Goal: Complete application form

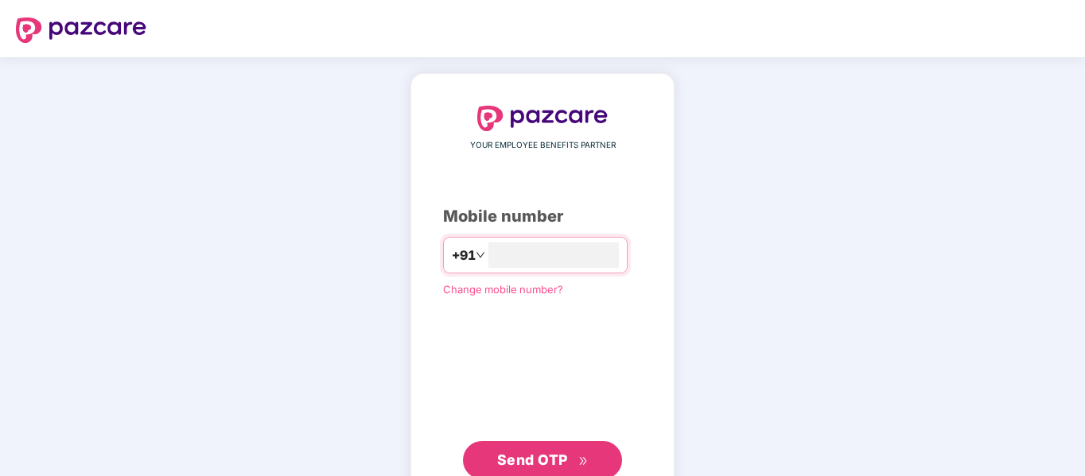
type input "**********"
click at [559, 467] on span "Send OTP" at bounding box center [542, 459] width 91 height 22
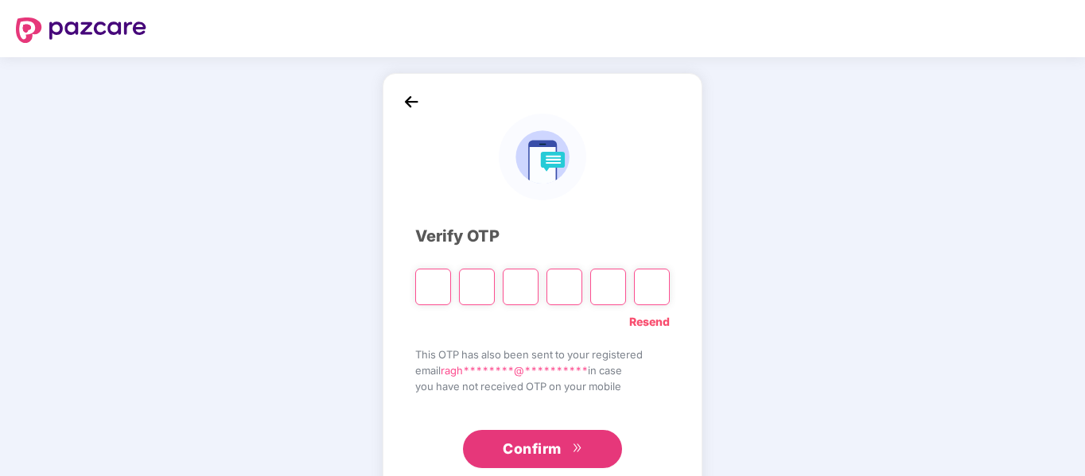
paste input "*"
type input "*"
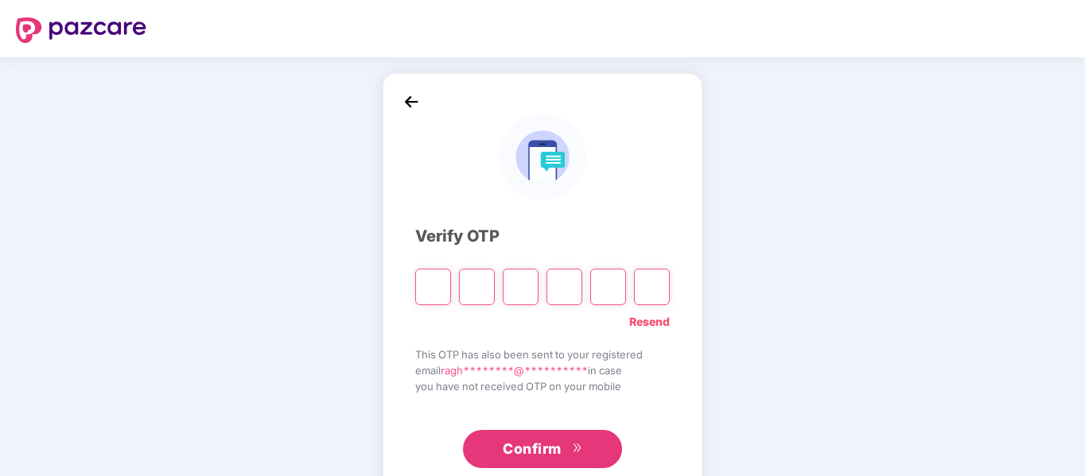
type input "*"
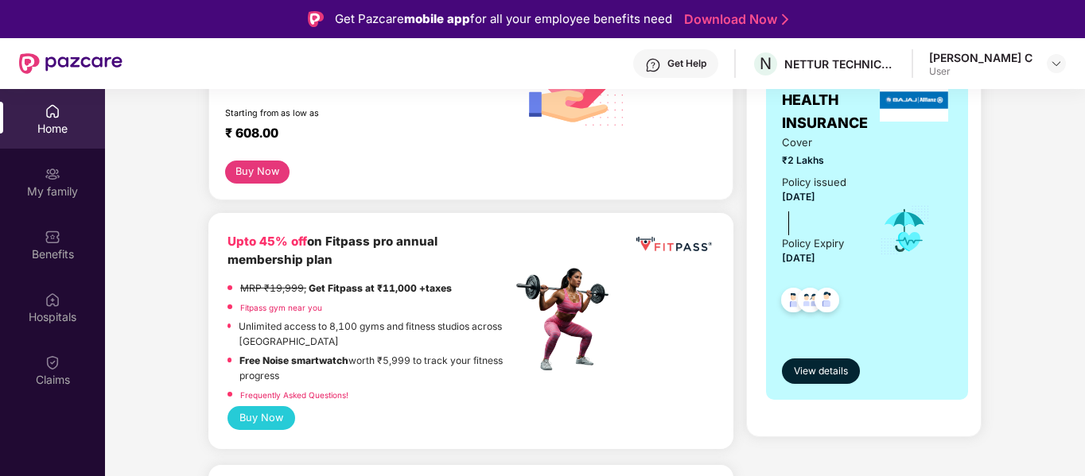
scroll to position [318, 0]
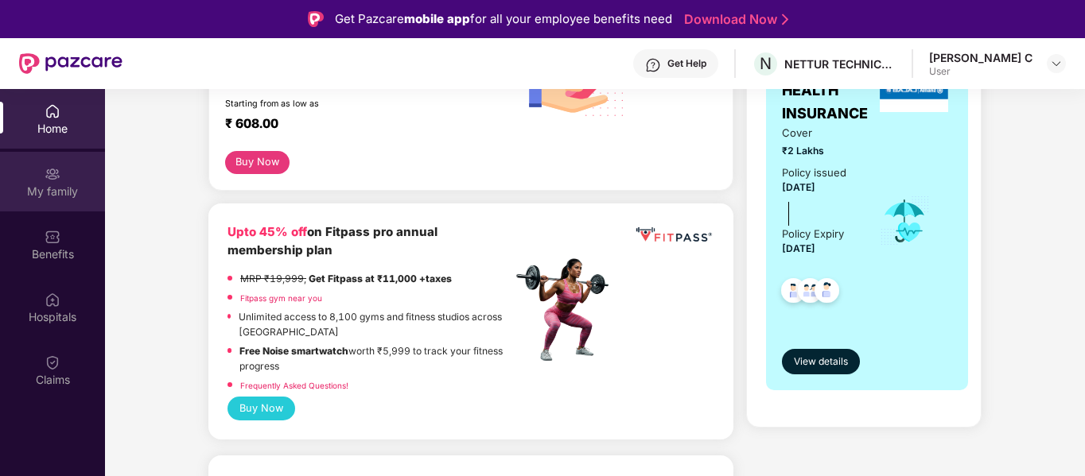
click at [53, 176] on img at bounding box center [53, 174] width 16 height 16
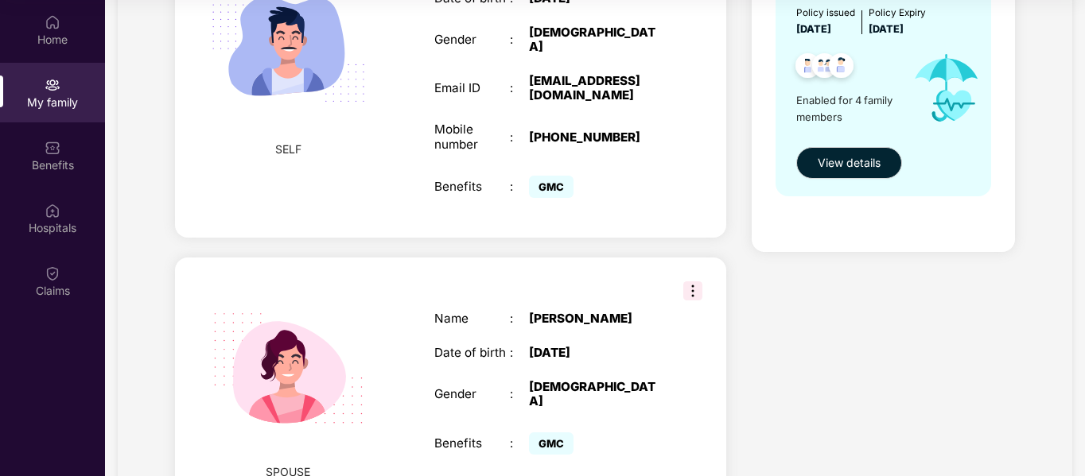
scroll to position [69, 0]
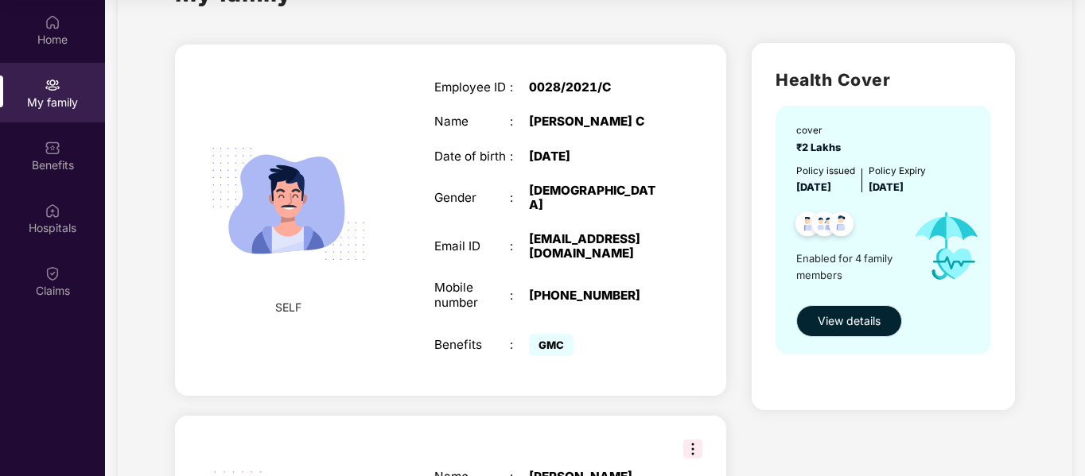
click at [852, 328] on span "View details" at bounding box center [848, 320] width 63 height 17
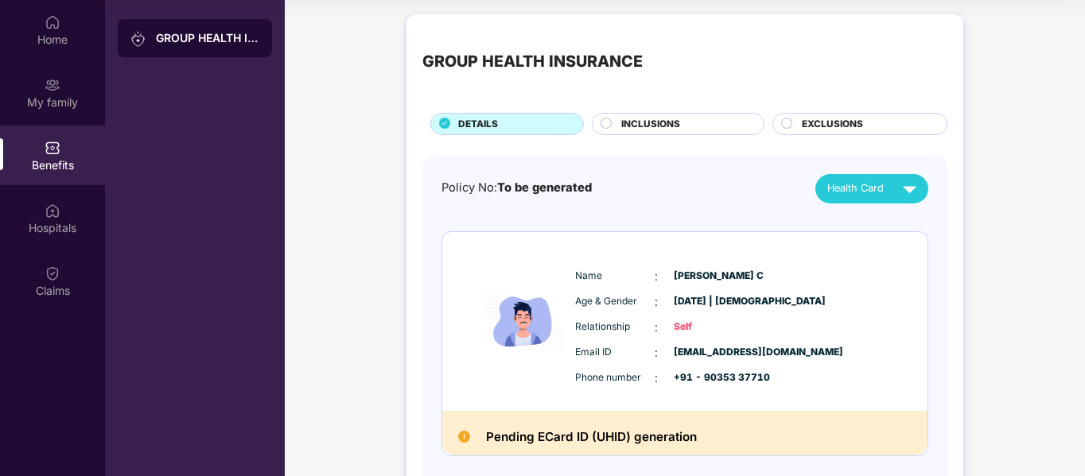
scroll to position [0, 0]
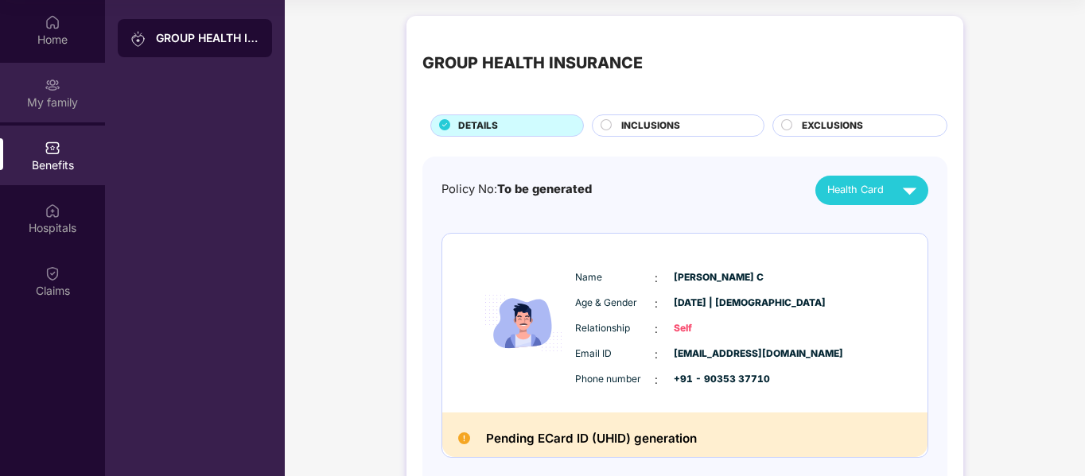
click at [46, 98] on div "My family" at bounding box center [52, 103] width 105 height 16
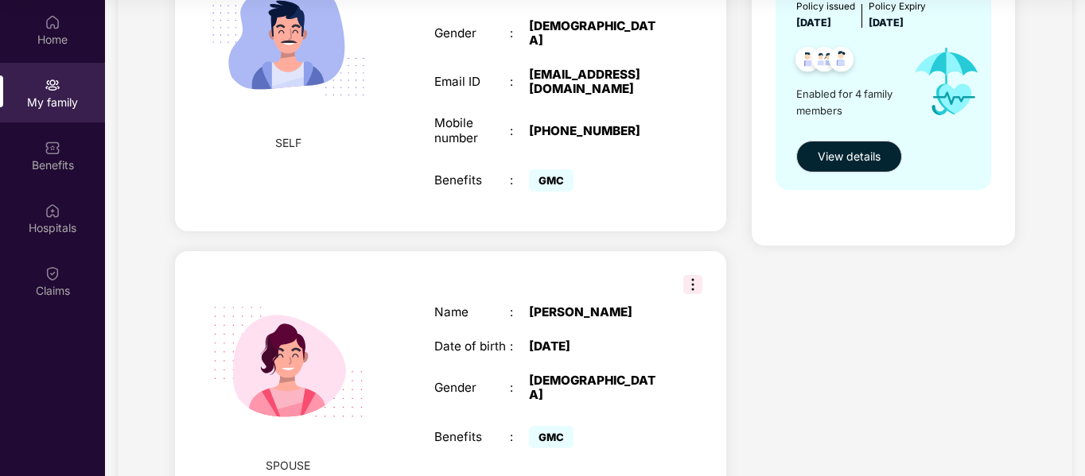
scroll to position [228, 0]
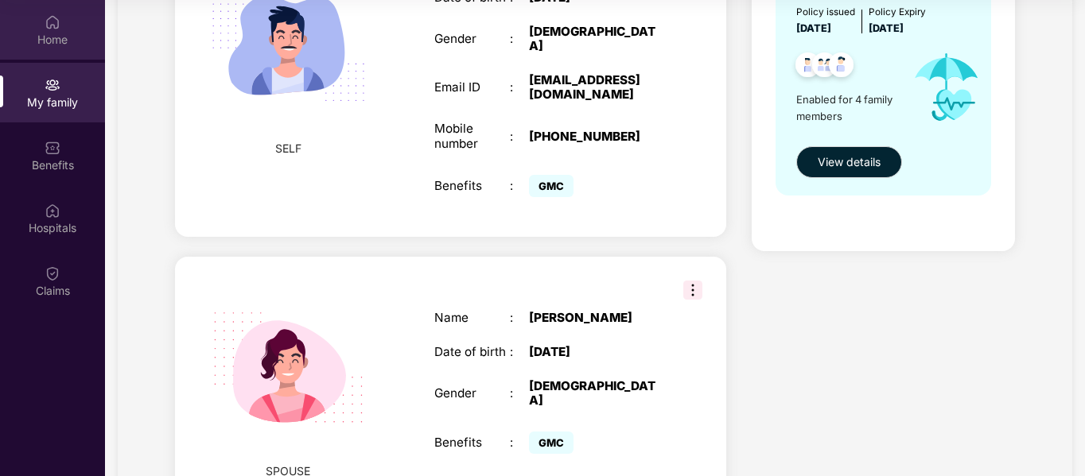
click at [53, 44] on div "Home" at bounding box center [52, 40] width 105 height 16
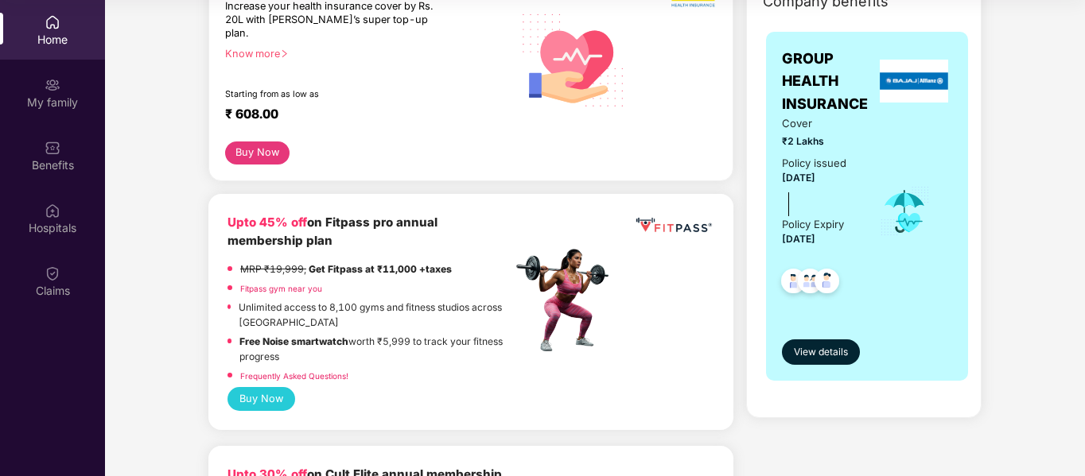
scroll to position [159, 0]
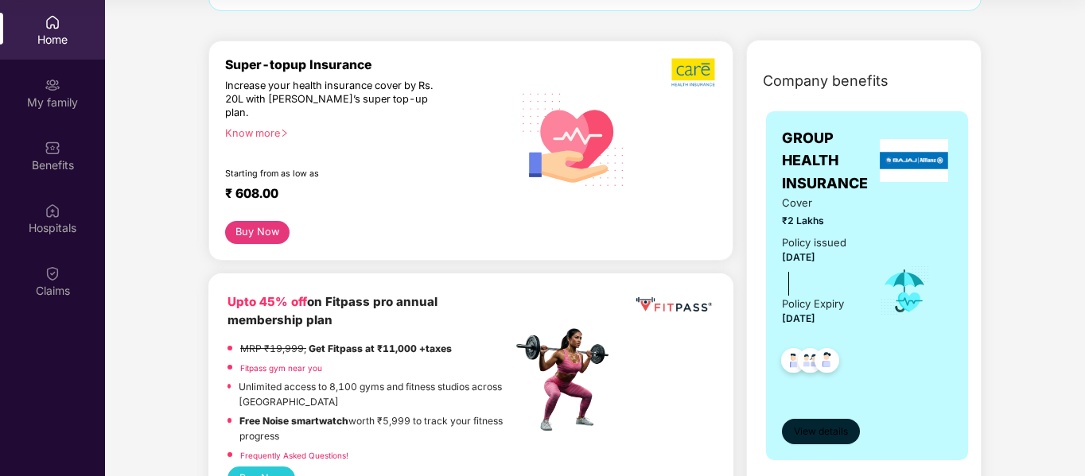
click at [817, 433] on span "View details" at bounding box center [821, 432] width 54 height 15
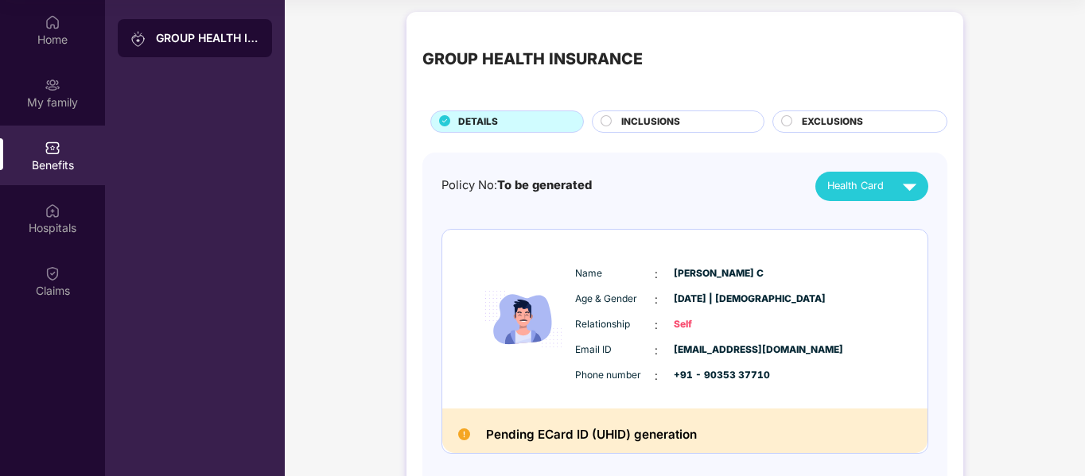
scroll to position [0, 0]
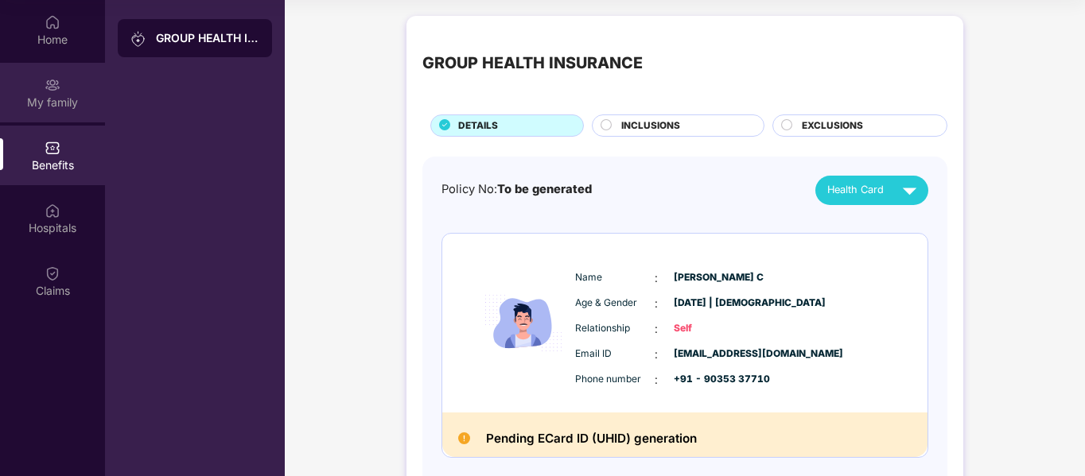
click at [58, 103] on div "My family" at bounding box center [52, 103] width 105 height 16
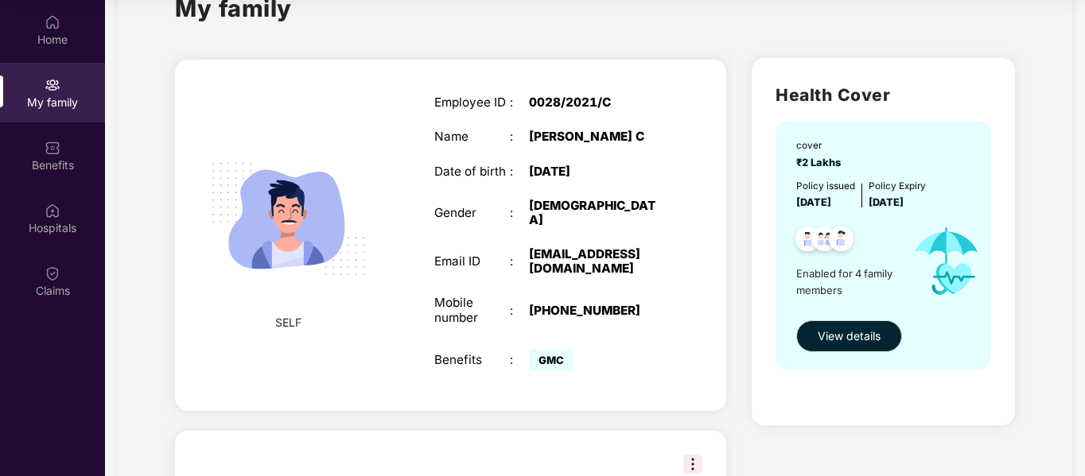
scroll to position [80, 0]
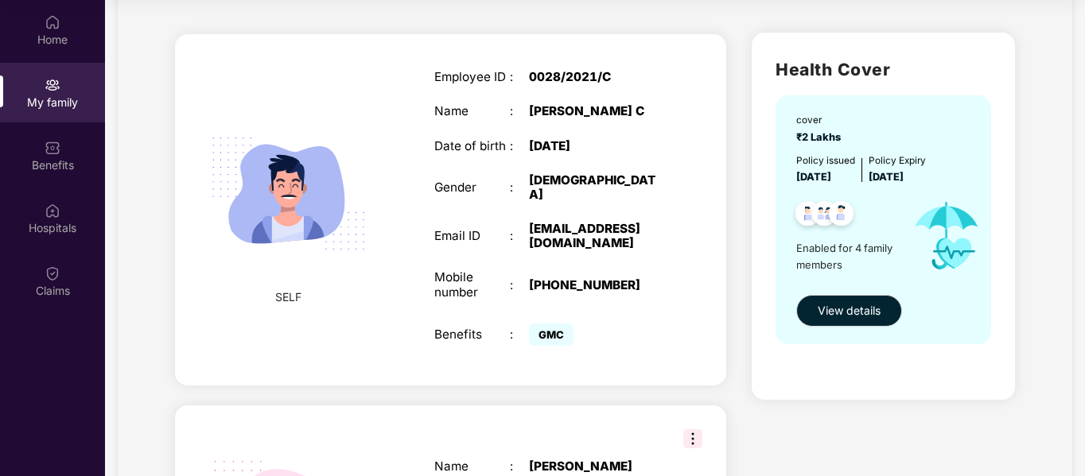
drag, startPoint x: 551, startPoint y: 321, endPoint x: 678, endPoint y: 367, distance: 135.1
click at [551, 324] on span "GMC" at bounding box center [551, 335] width 45 height 22
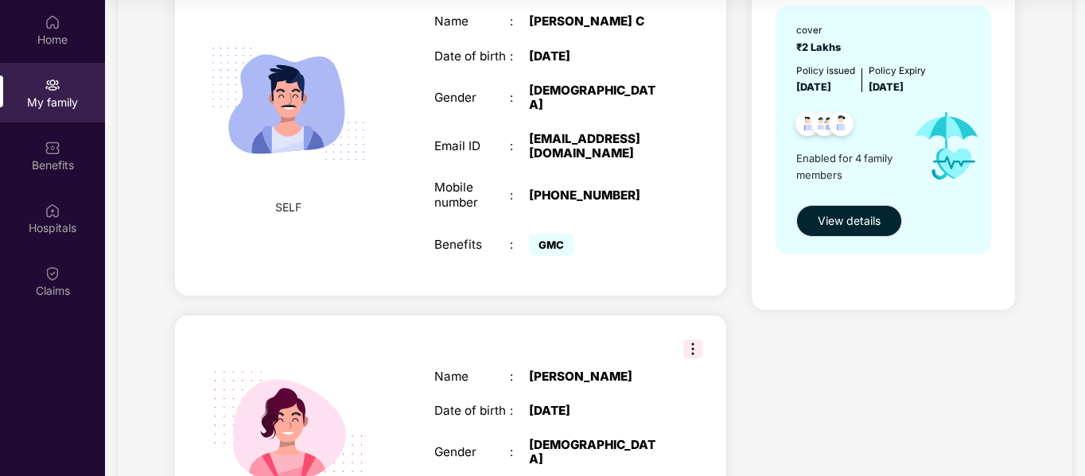
scroll to position [318, 0]
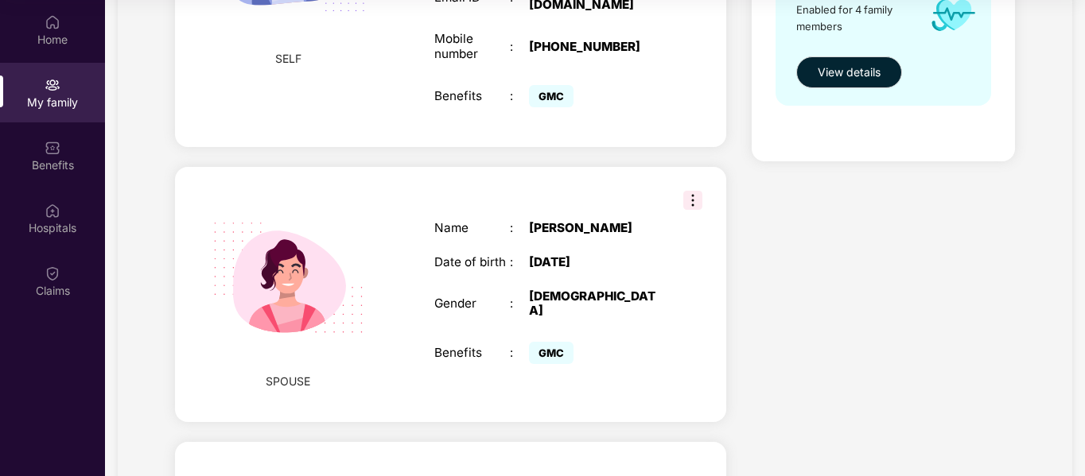
click at [691, 191] on img at bounding box center [692, 200] width 19 height 19
click at [690, 191] on img at bounding box center [692, 200] width 19 height 19
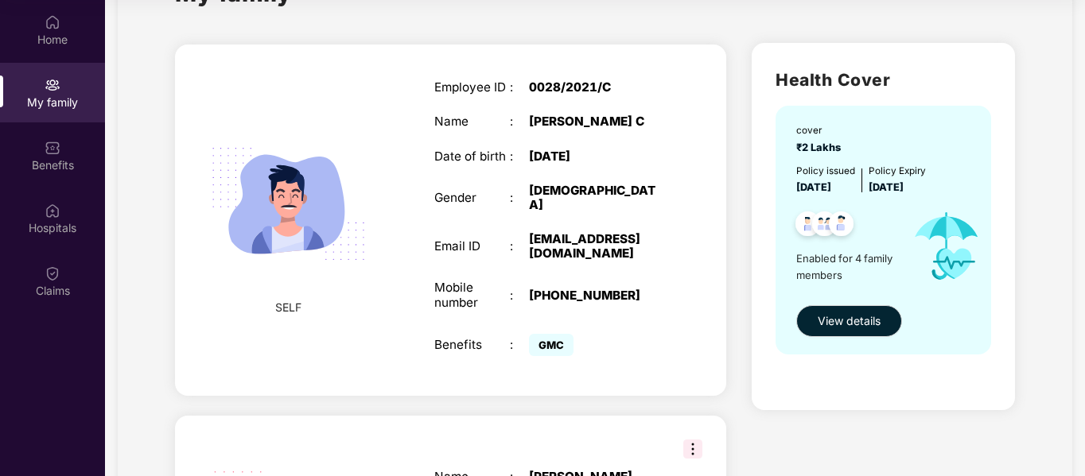
scroll to position [0, 0]
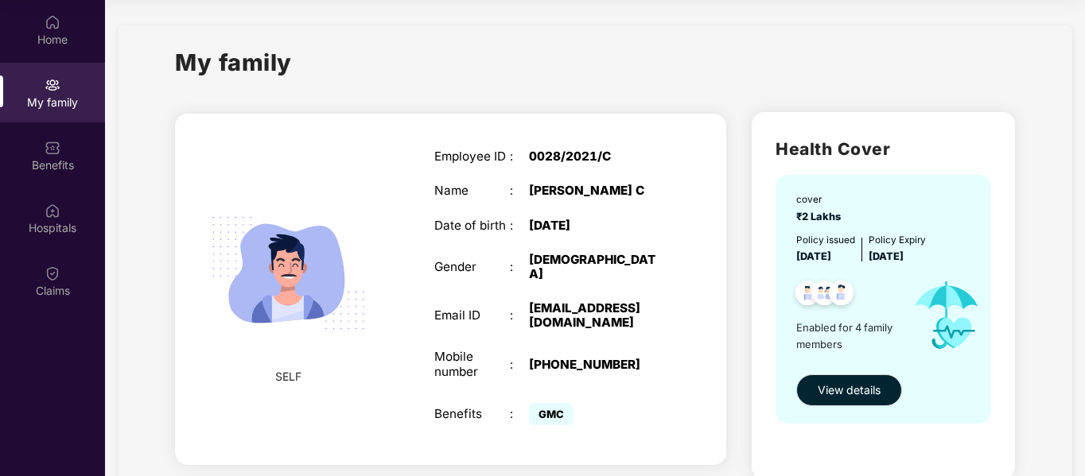
click at [55, 95] on div "My family" at bounding box center [52, 103] width 105 height 16
click at [848, 378] on button "View details" at bounding box center [849, 391] width 106 height 32
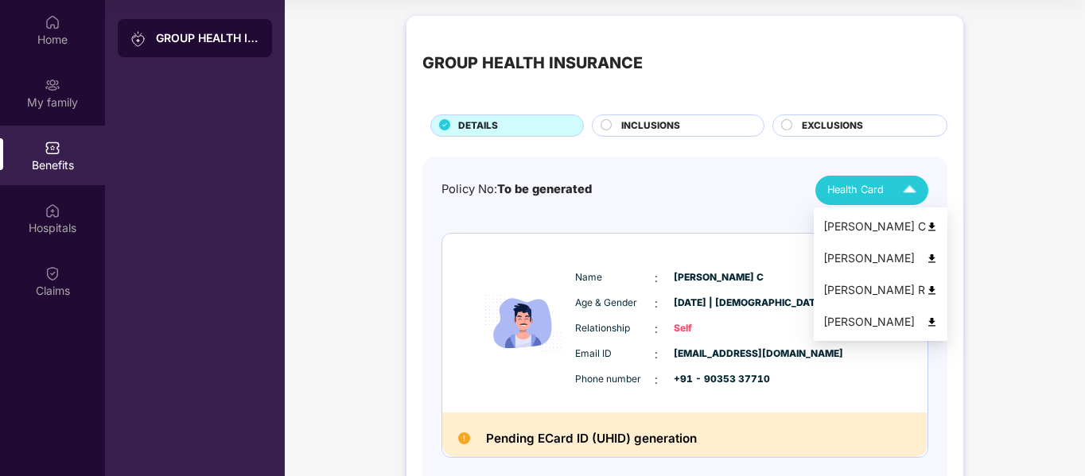
click at [844, 226] on div "[PERSON_NAME] C" at bounding box center [880, 226] width 114 height 17
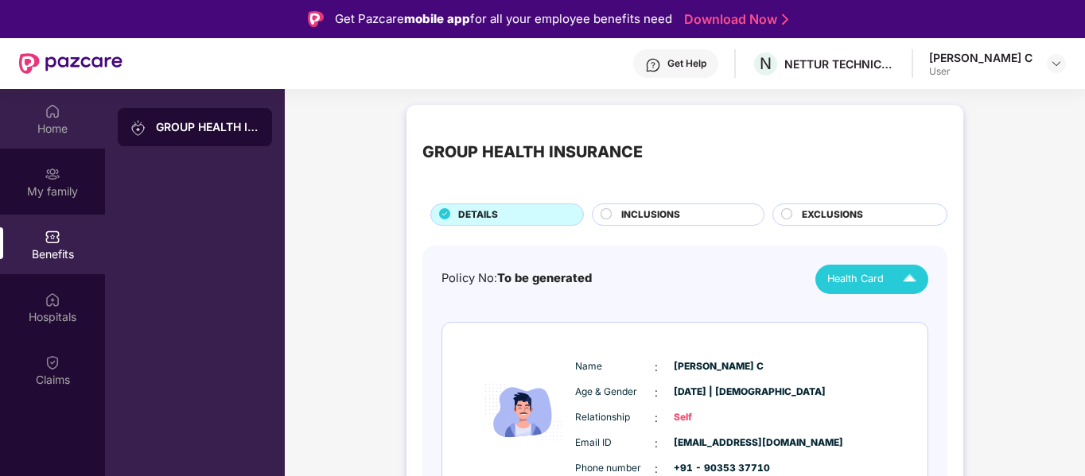
click at [58, 107] on img at bounding box center [53, 111] width 16 height 16
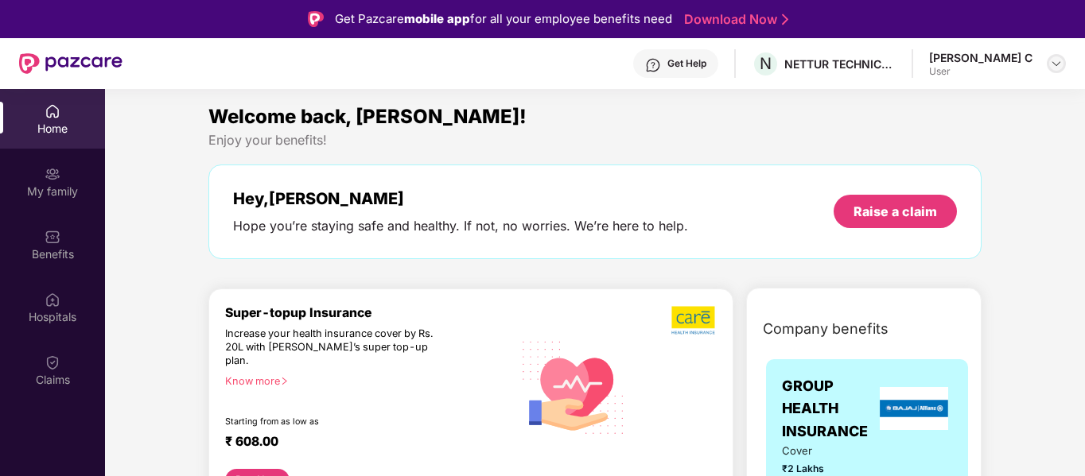
click at [1053, 63] on img at bounding box center [1056, 63] width 13 height 13
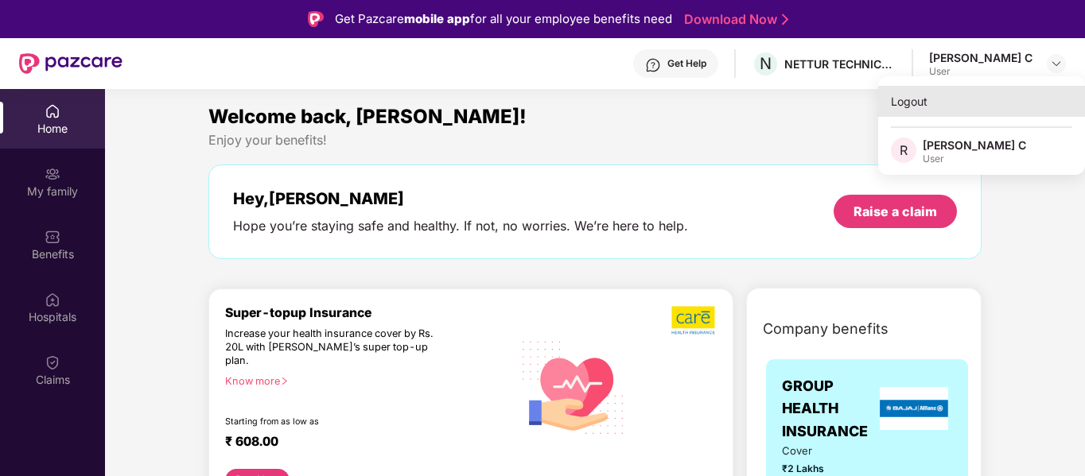
click at [907, 107] on div "Logout" at bounding box center [981, 101] width 207 height 31
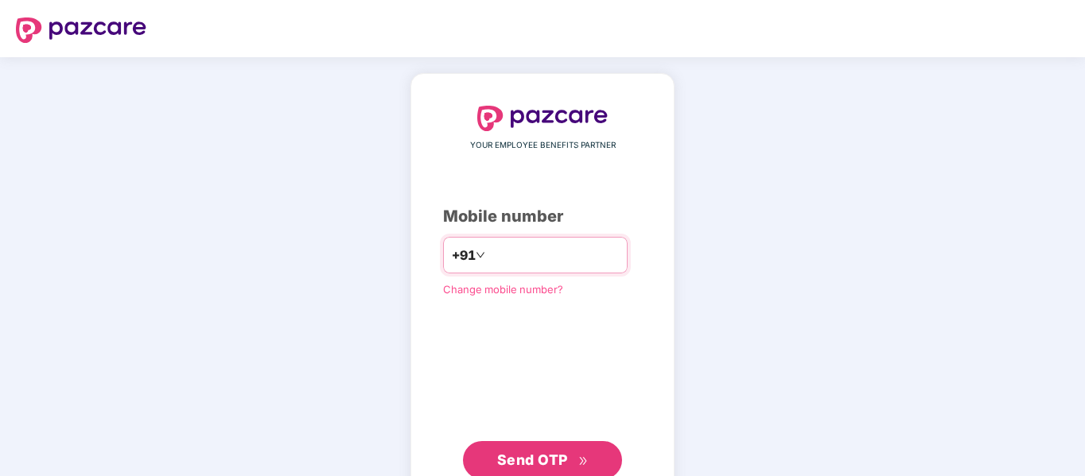
click at [557, 255] on input "number" at bounding box center [553, 255] width 130 height 25
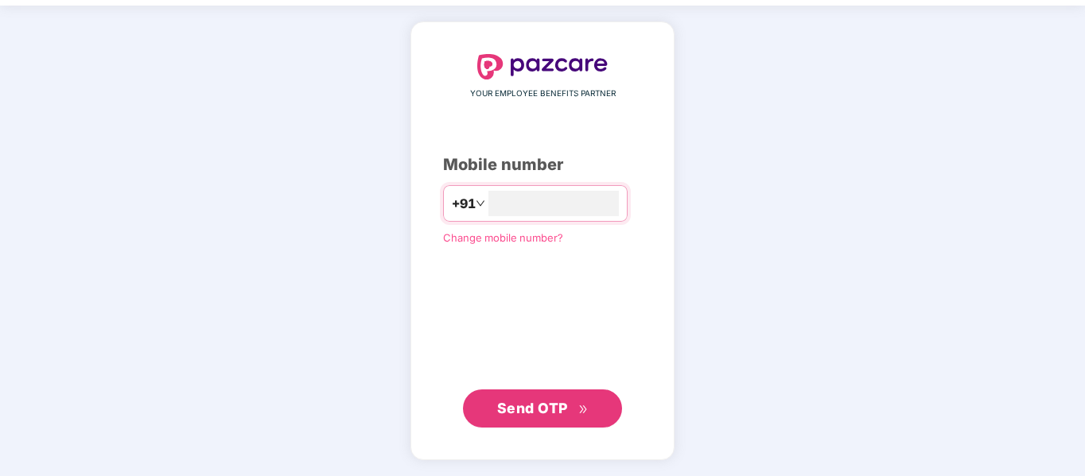
type input "**********"
click at [528, 400] on span "Send OTP" at bounding box center [532, 408] width 71 height 17
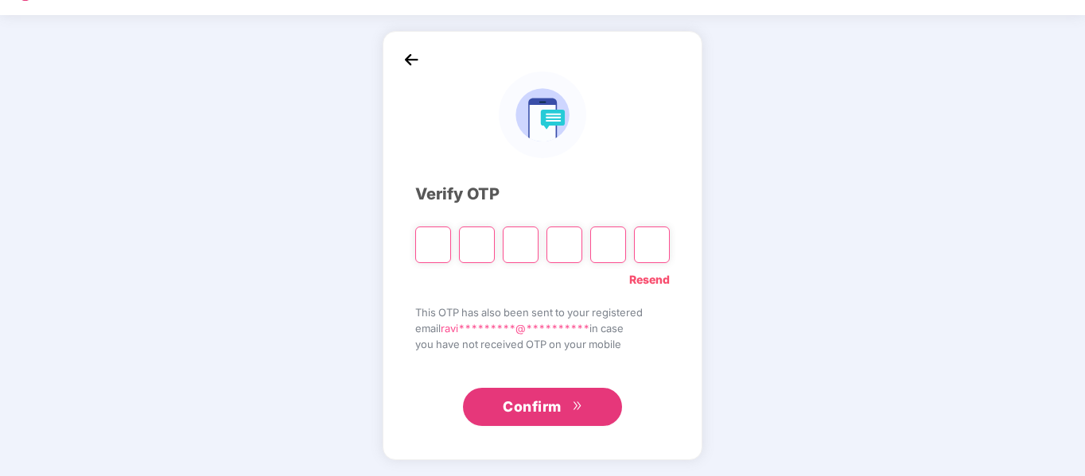
scroll to position [42, 0]
type input "*"
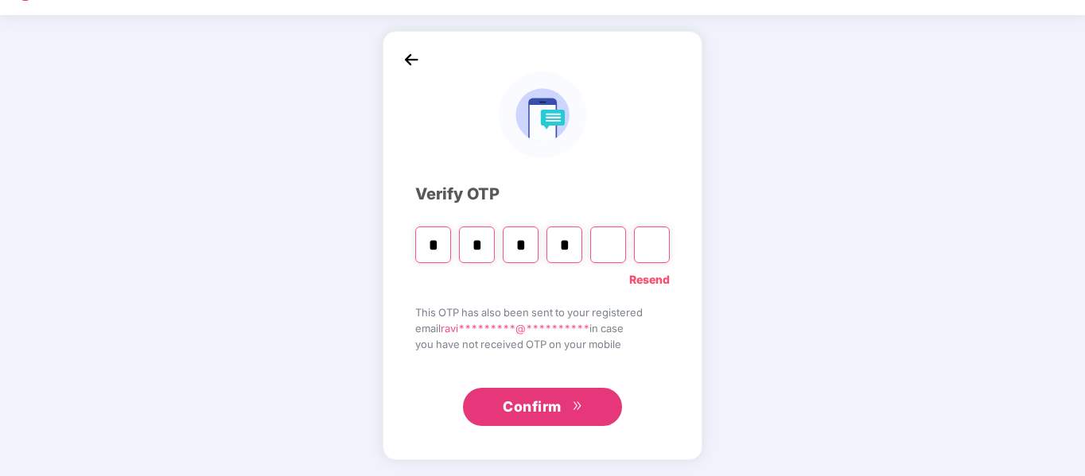
type input "*"
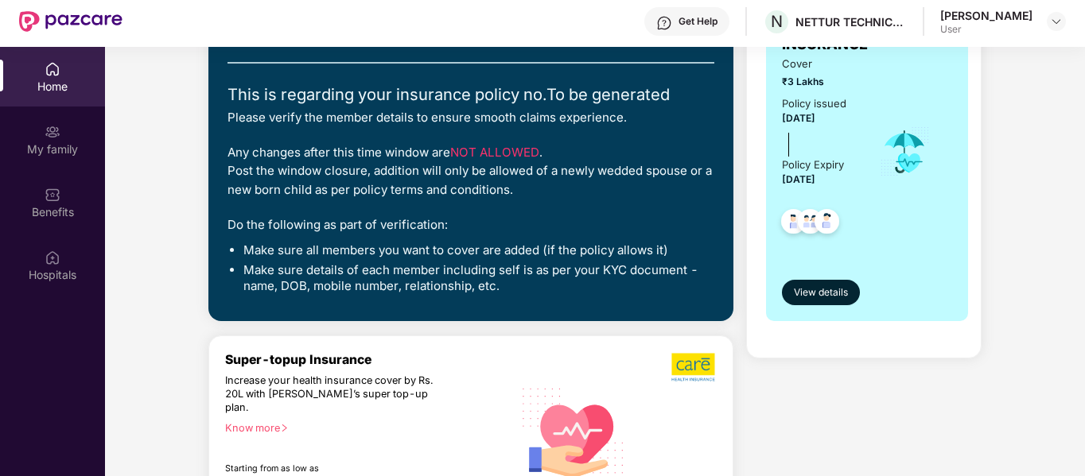
scroll to position [0, 0]
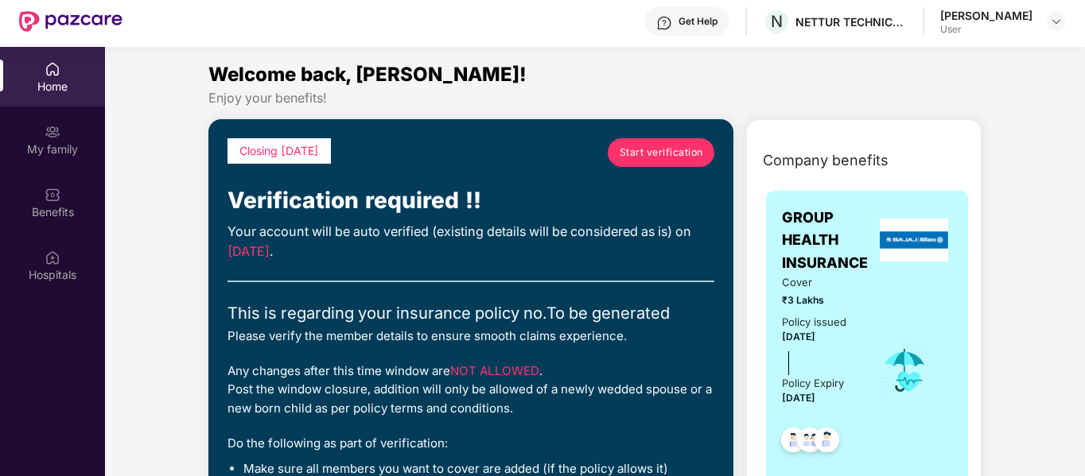
click at [652, 152] on span "Start verification" at bounding box center [660, 152] width 83 height 15
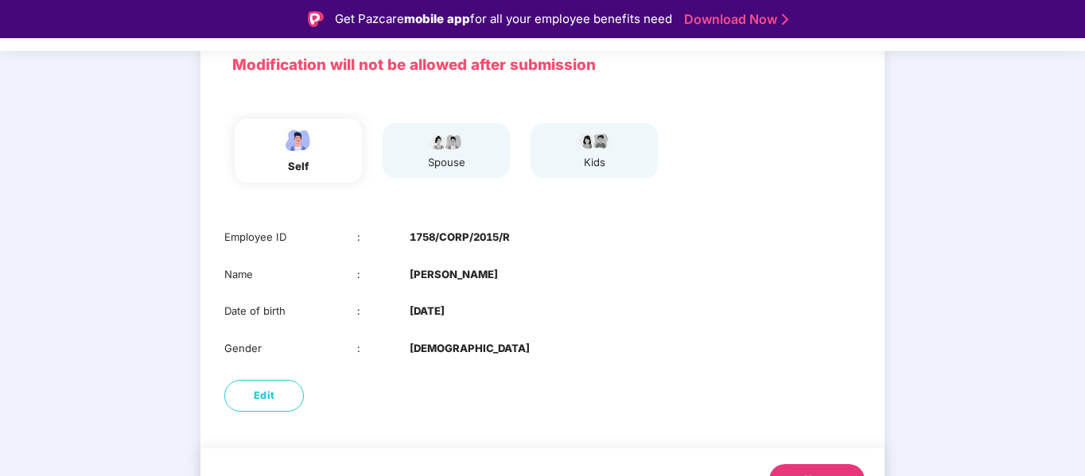
scroll to position [153, 0]
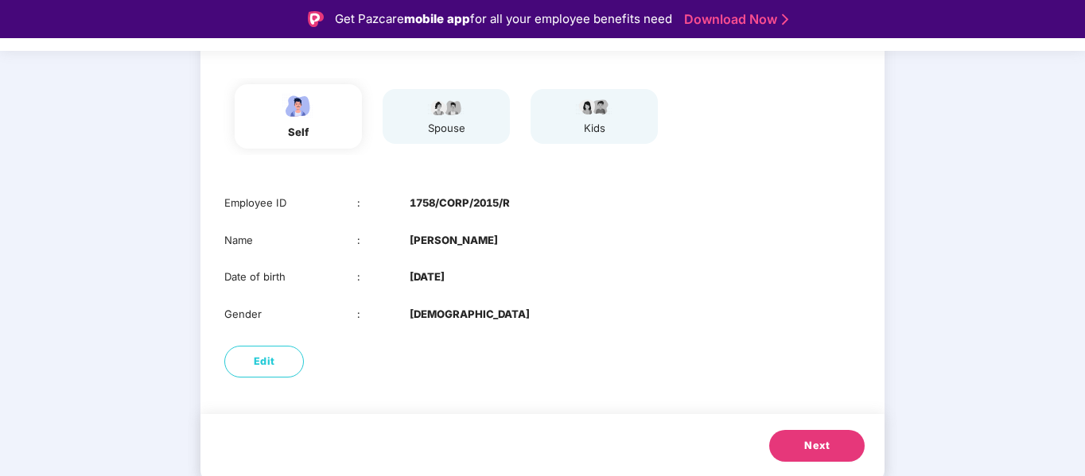
drag, startPoint x: 799, startPoint y: 442, endPoint x: 774, endPoint y: 438, distance: 25.0
click at [796, 440] on button "Next" at bounding box center [816, 446] width 95 height 32
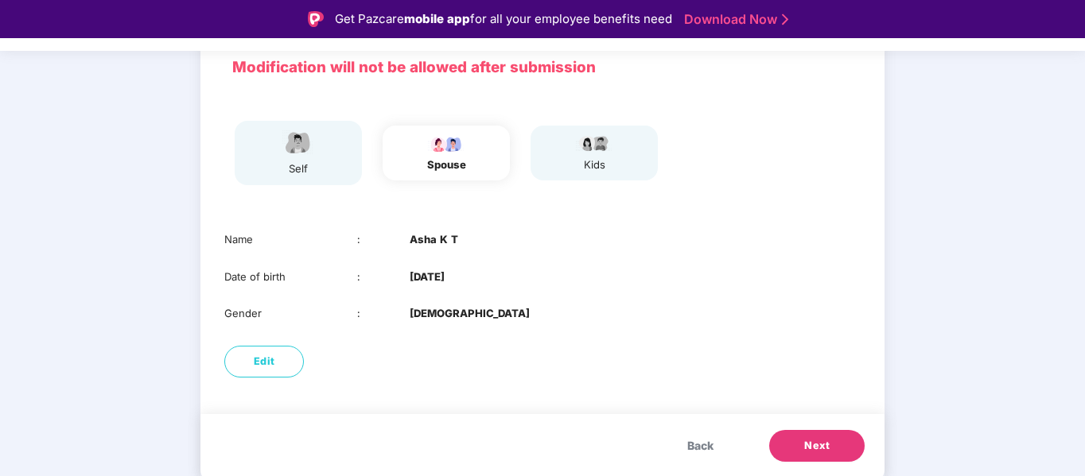
scroll to position [116, 0]
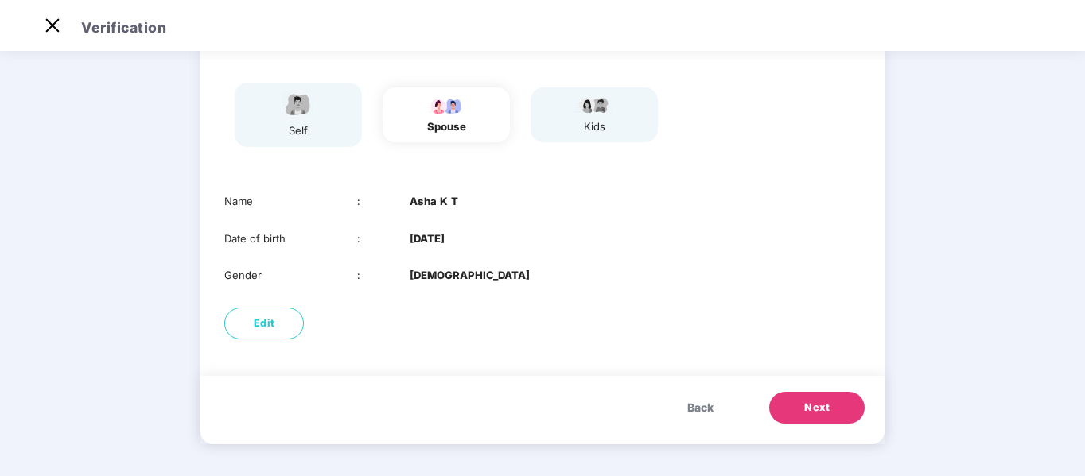
click at [824, 406] on span "Next" at bounding box center [816, 408] width 25 height 16
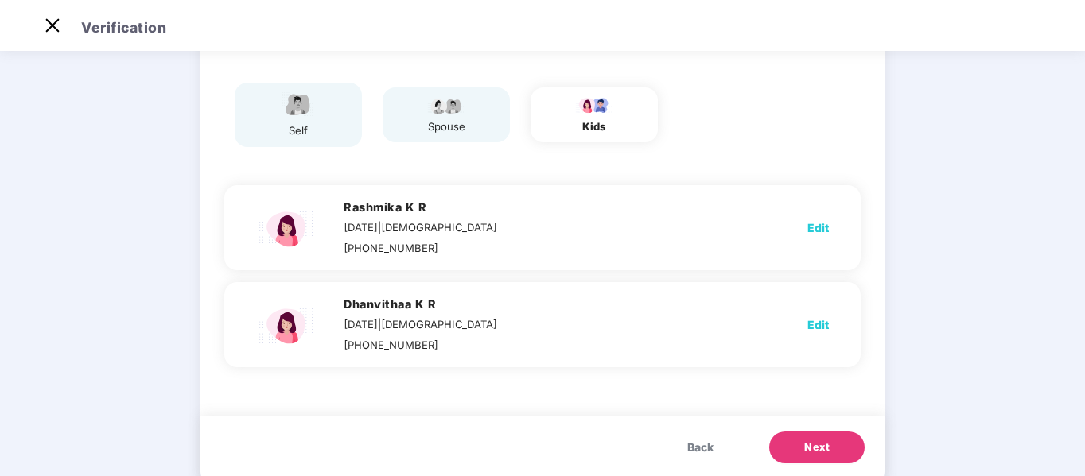
scroll to position [153, 0]
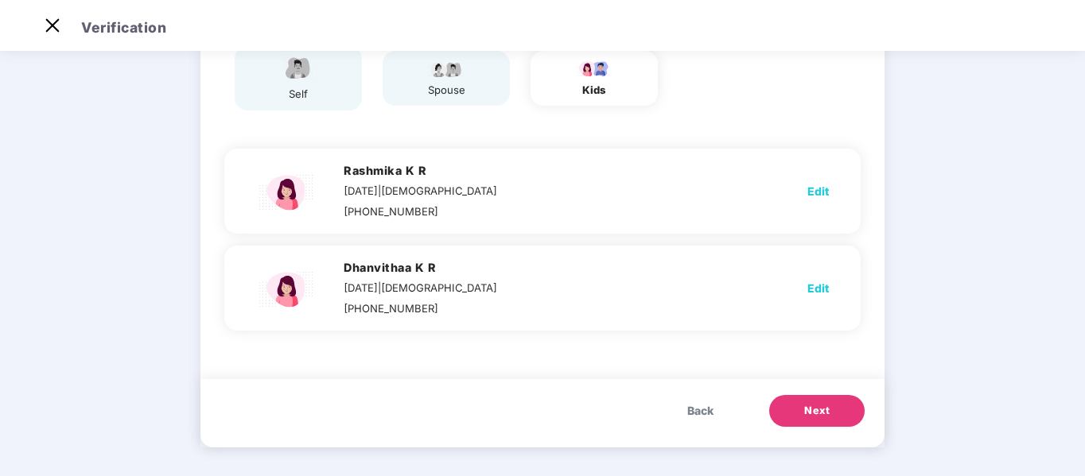
click at [817, 289] on span "Edit" at bounding box center [817, 288] width 21 height 17
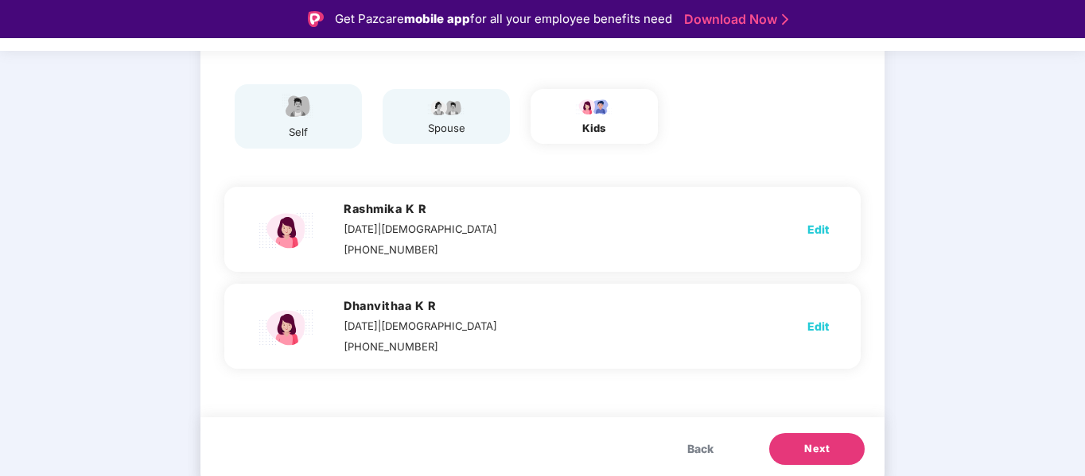
select select "******"
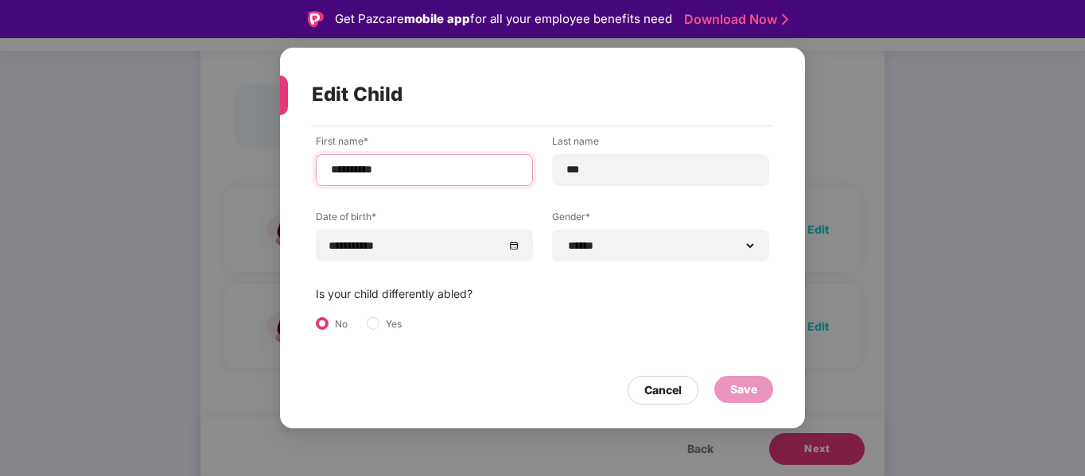
click at [344, 168] on input "**********" at bounding box center [424, 169] width 190 height 17
click at [378, 167] on input "**********" at bounding box center [424, 169] width 190 height 17
type input "*********"
click at [733, 387] on div "Save" at bounding box center [743, 389] width 27 height 17
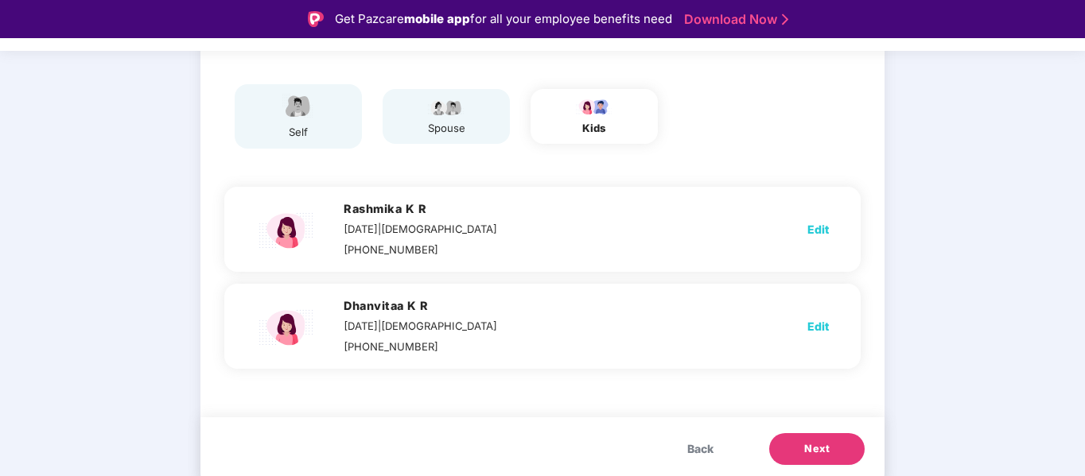
scroll to position [156, 0]
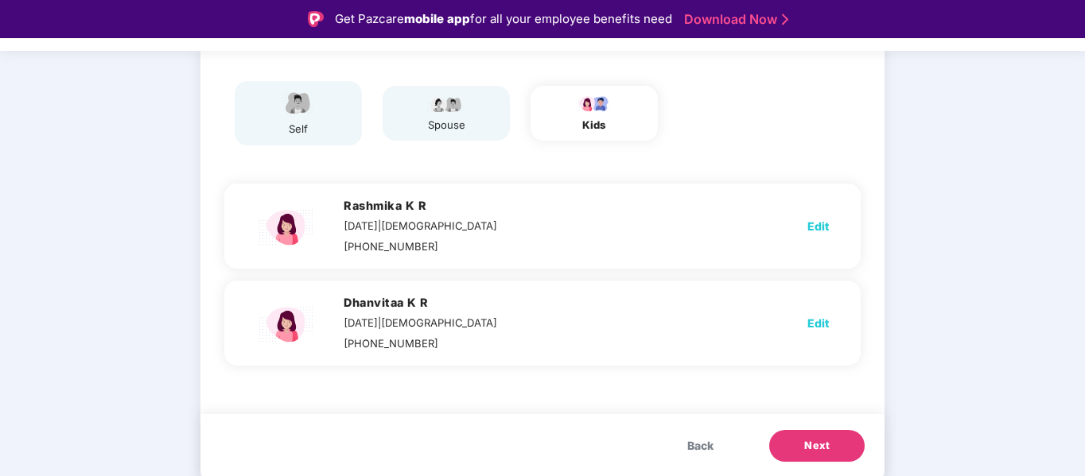
click at [829, 444] on button "Next" at bounding box center [816, 446] width 95 height 32
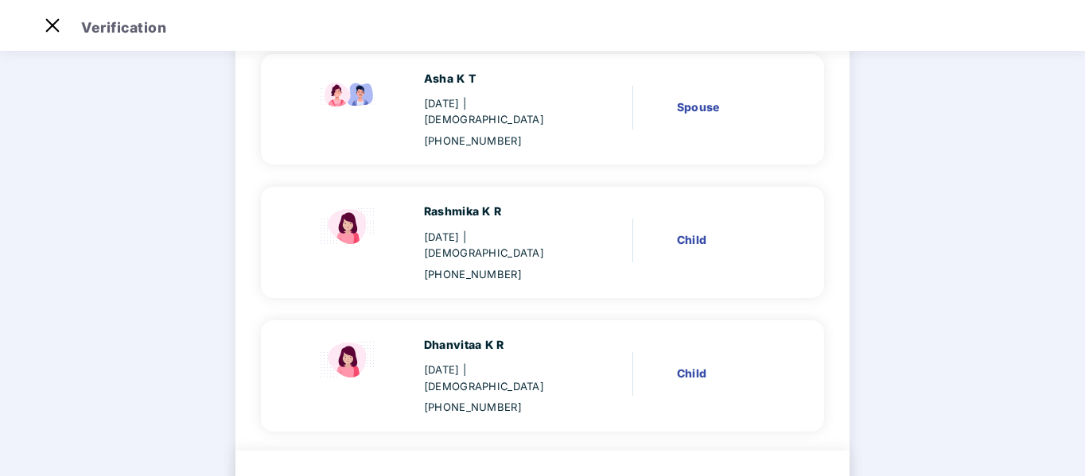
scroll to position [314, 0]
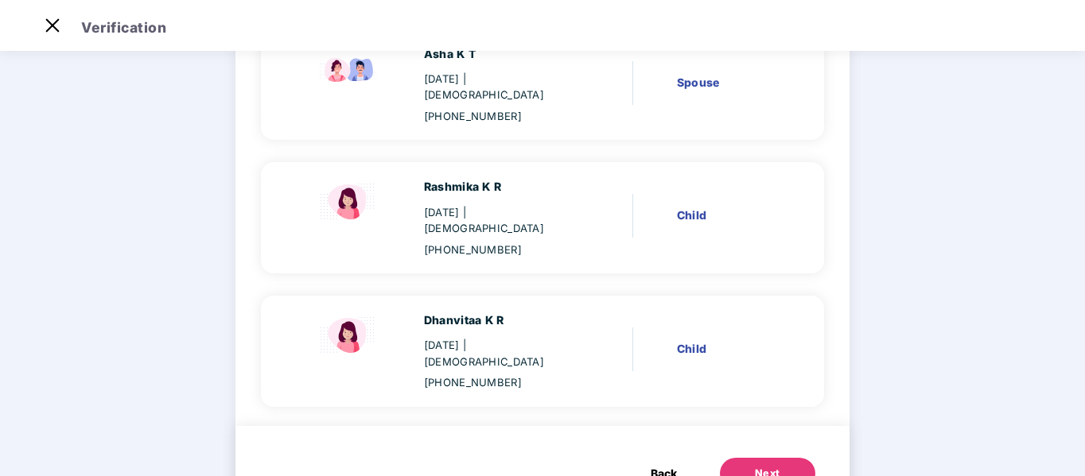
click at [767, 466] on div "Next" at bounding box center [767, 474] width 25 height 16
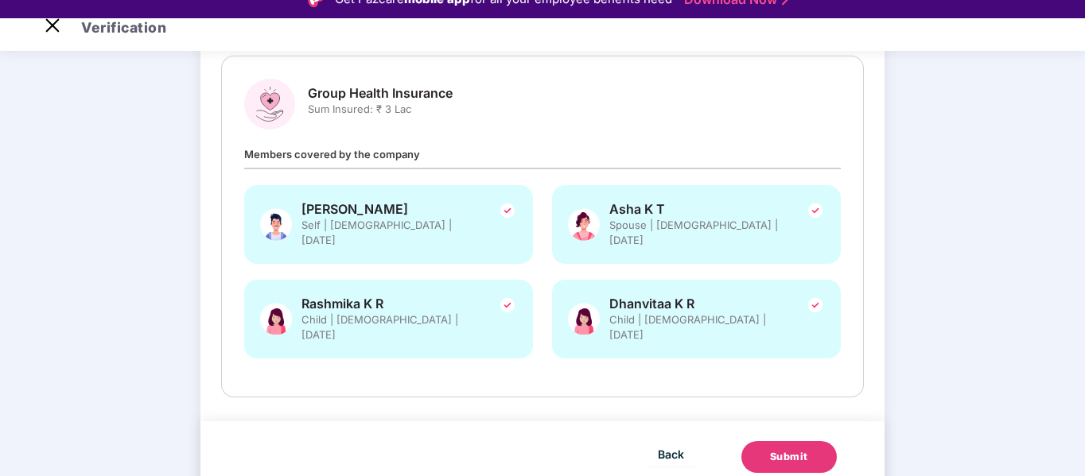
scroll to position [38, 0]
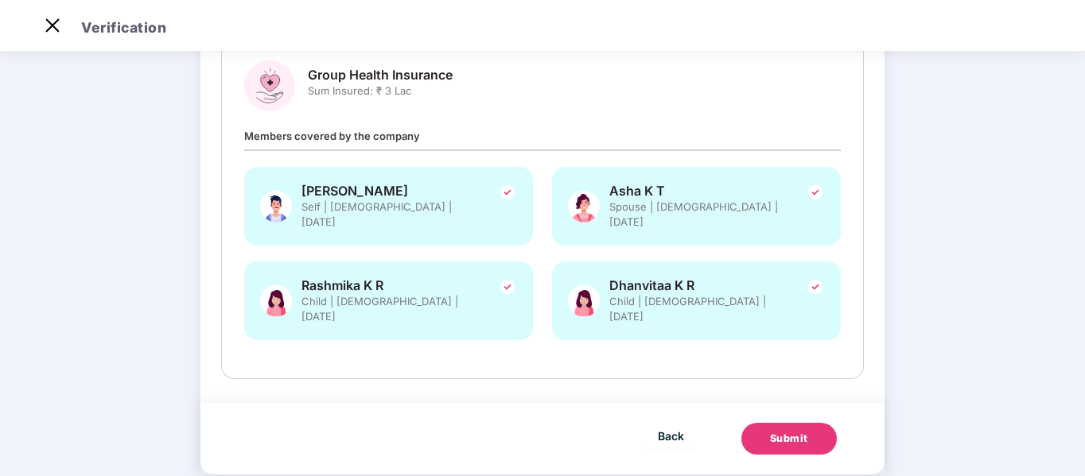
click at [787, 431] on div "Submit" at bounding box center [789, 439] width 38 height 16
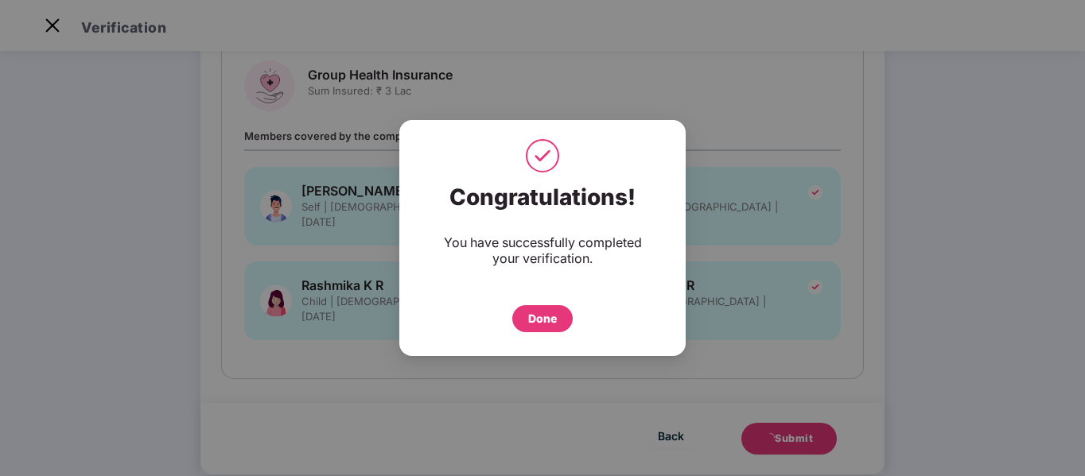
click at [555, 315] on div "Done" at bounding box center [542, 318] width 29 height 17
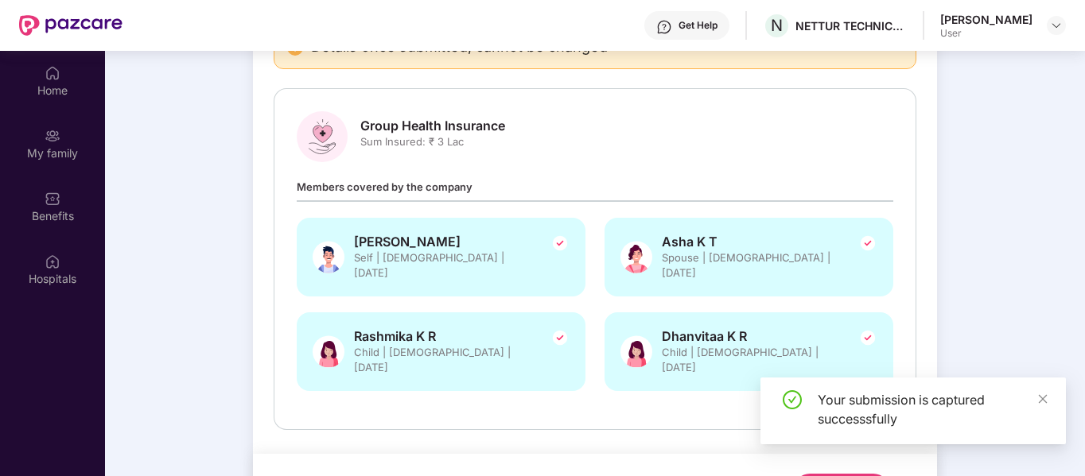
scroll to position [89, 0]
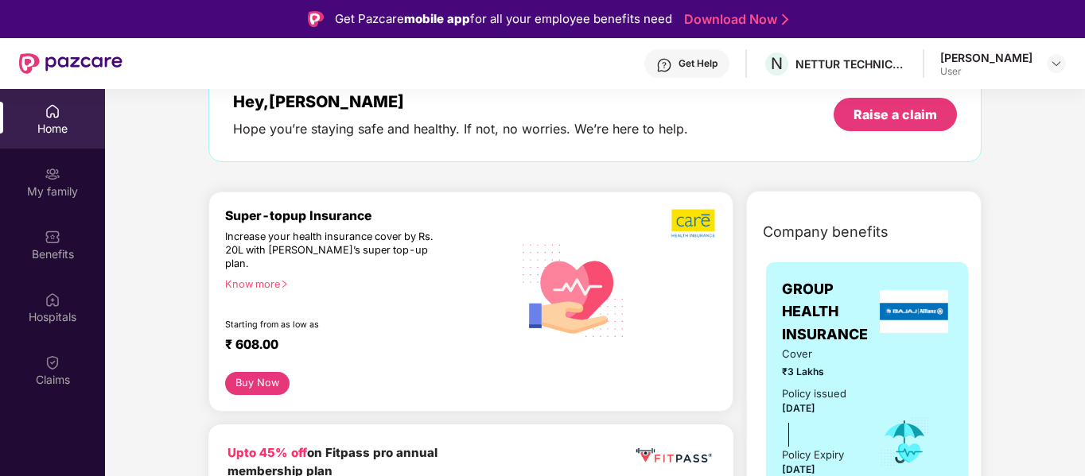
scroll to position [80, 0]
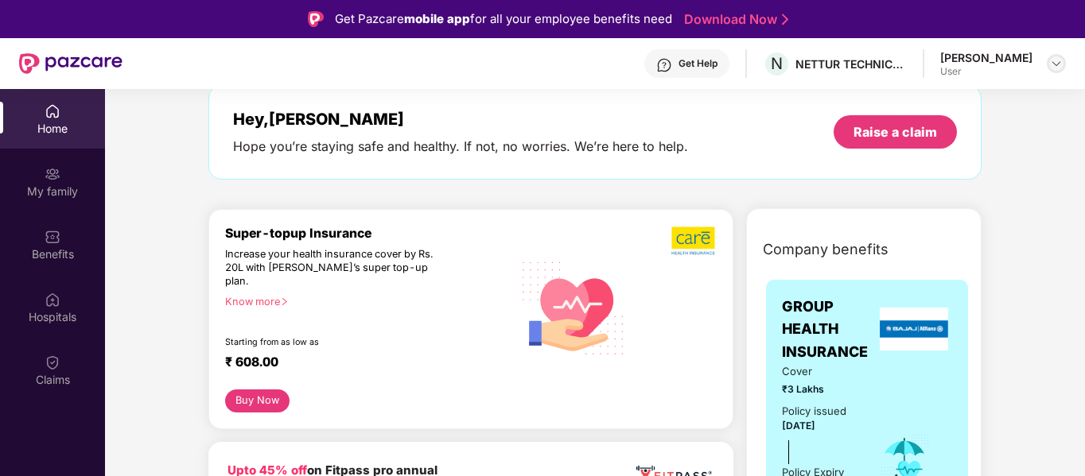
click at [1059, 64] on img at bounding box center [1056, 63] width 13 height 13
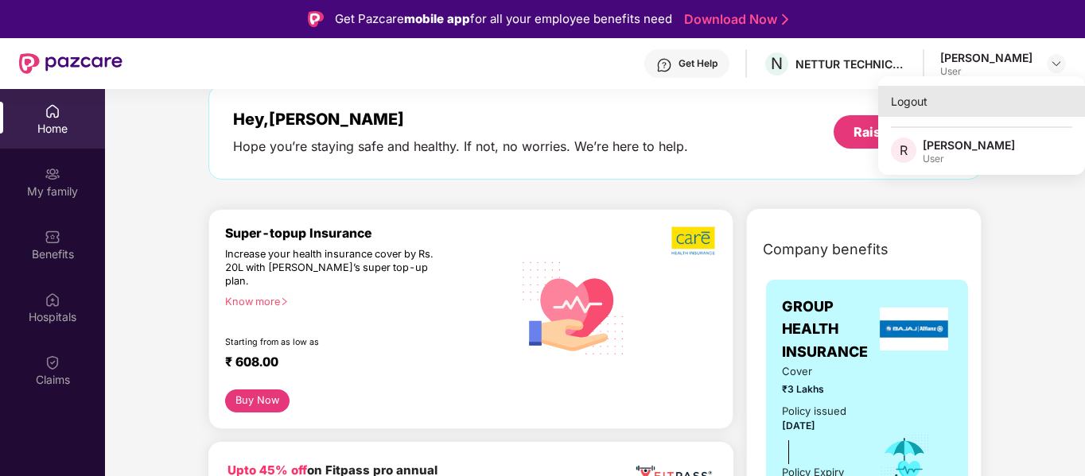
click at [913, 107] on div "Logout" at bounding box center [981, 101] width 207 height 31
